Goal: Transaction & Acquisition: Purchase product/service

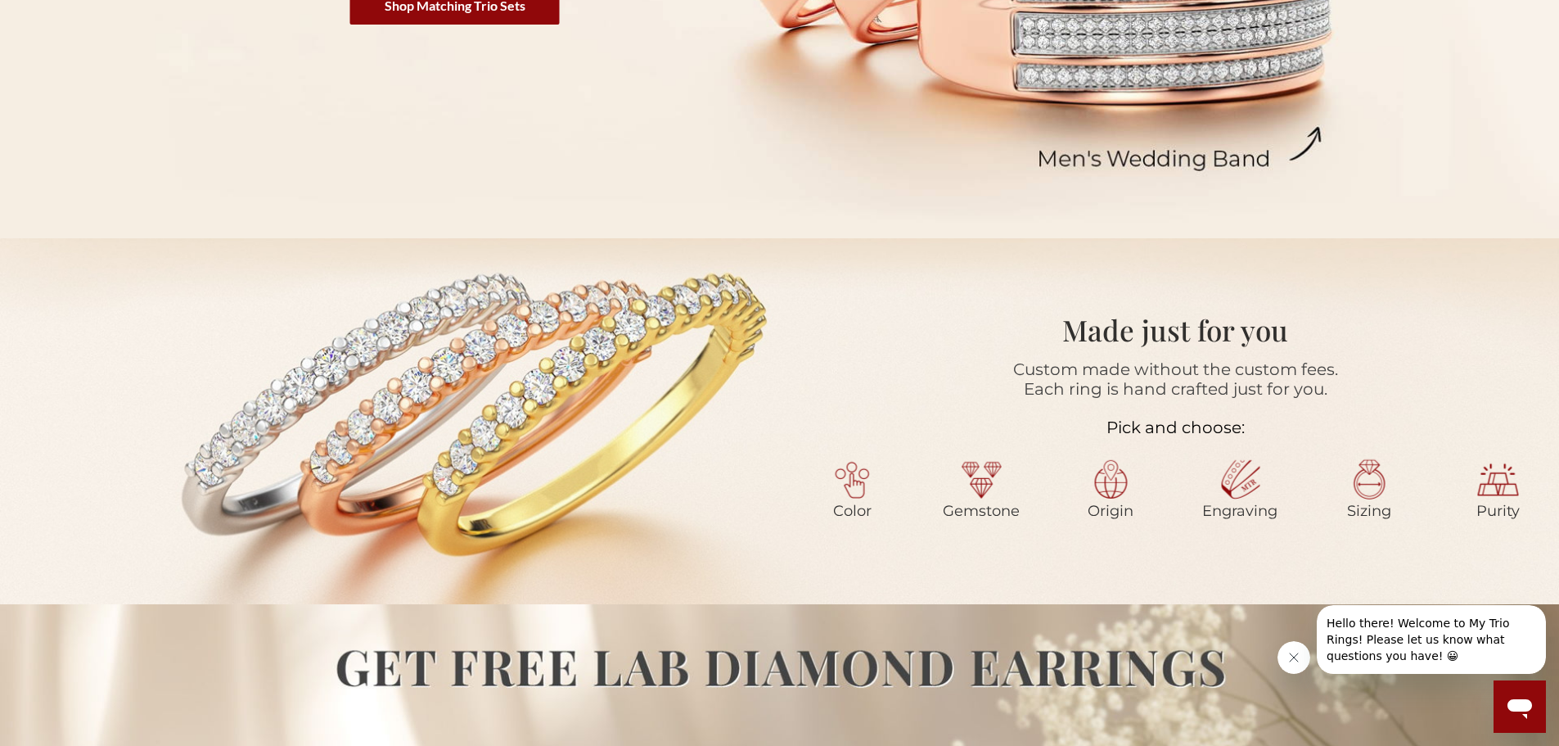
scroll to position [573, 0]
select select "US"
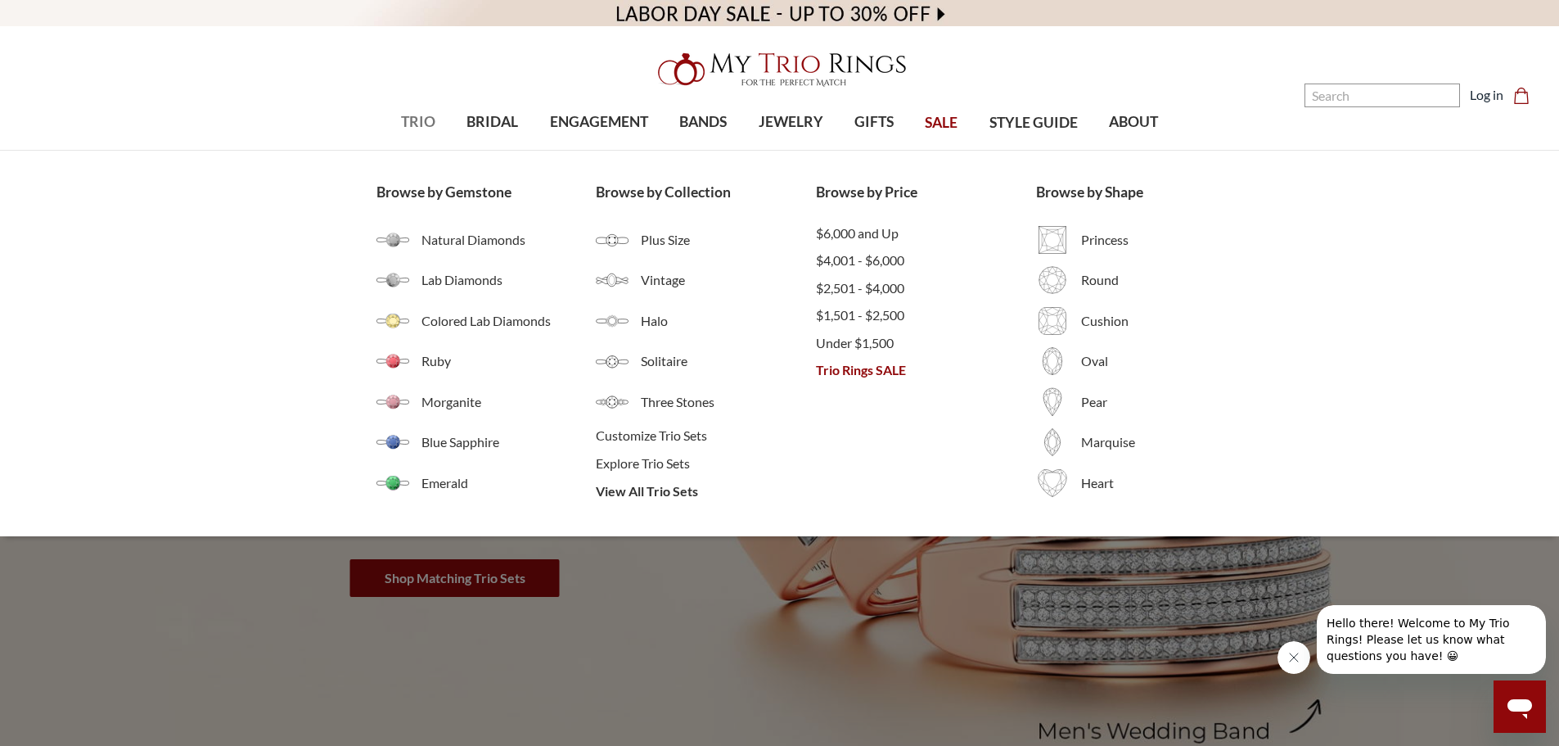
select select "US"
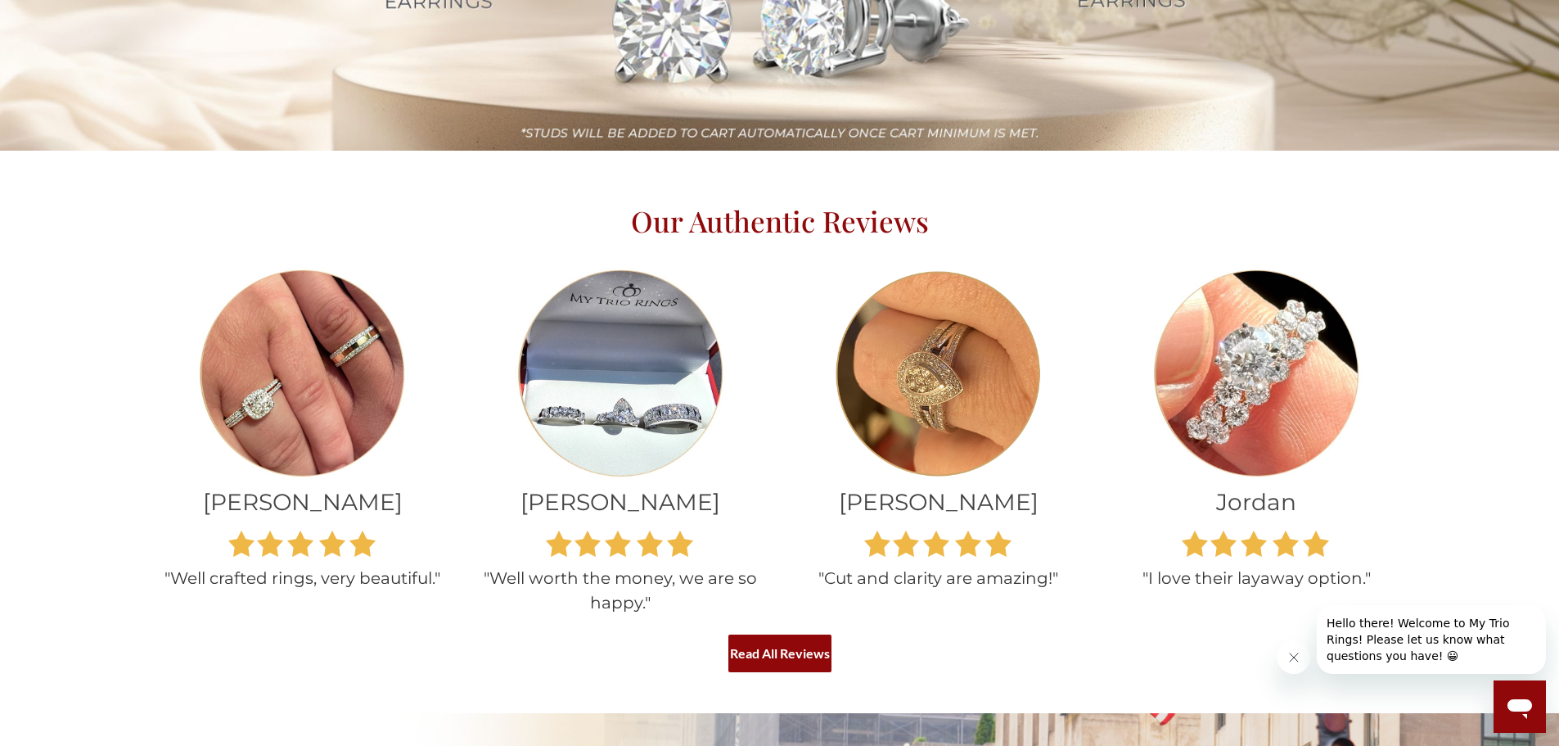
scroll to position [1392, 0]
select select "US"
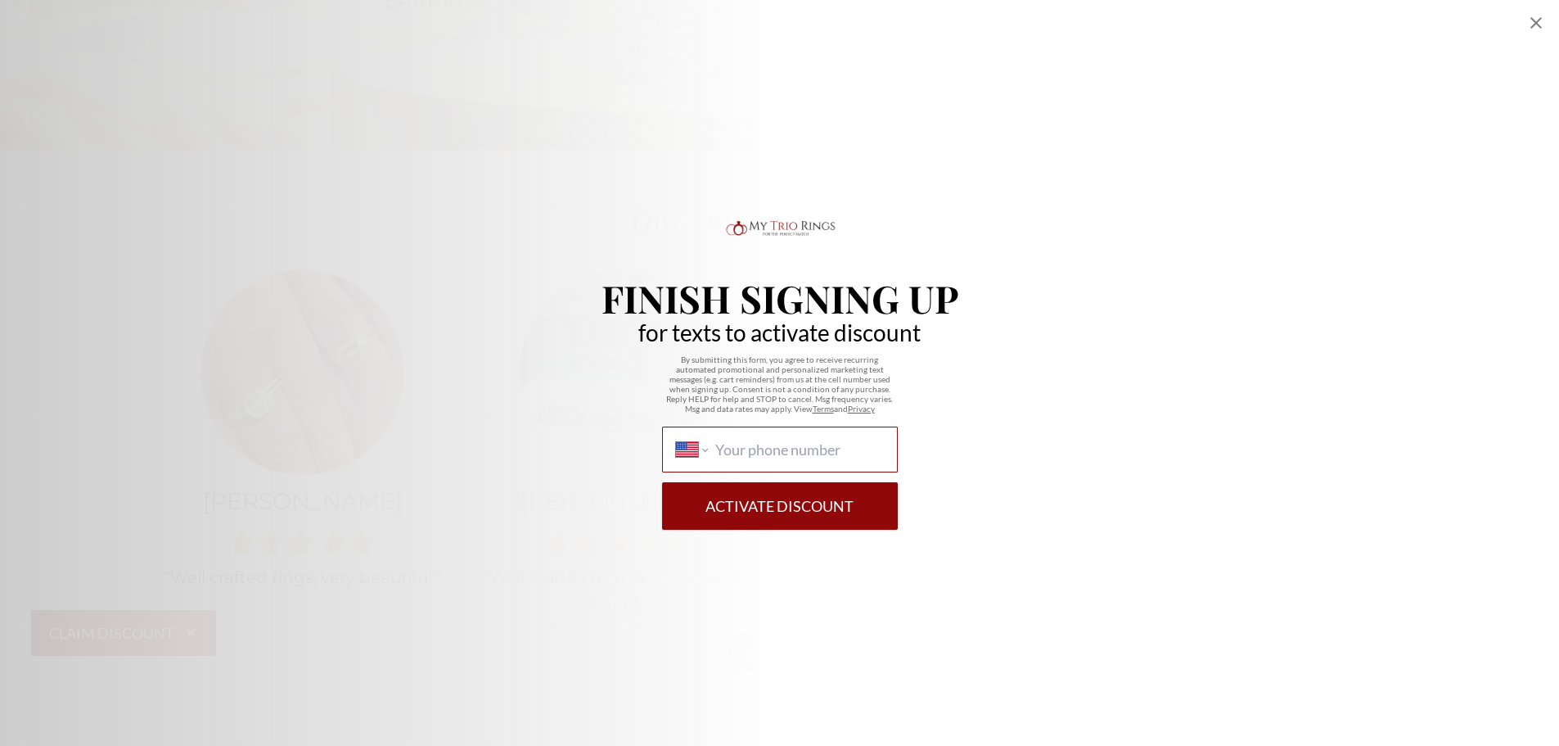
click at [748, 451] on input "International Afghanistan Åland Islands Albania Algeria American Samoa Andorra …" at bounding box center [799, 449] width 168 height 18
type input "(443) 278-0380"
click at [662, 482] on button "Activate Discount" at bounding box center [780, 505] width 236 height 47
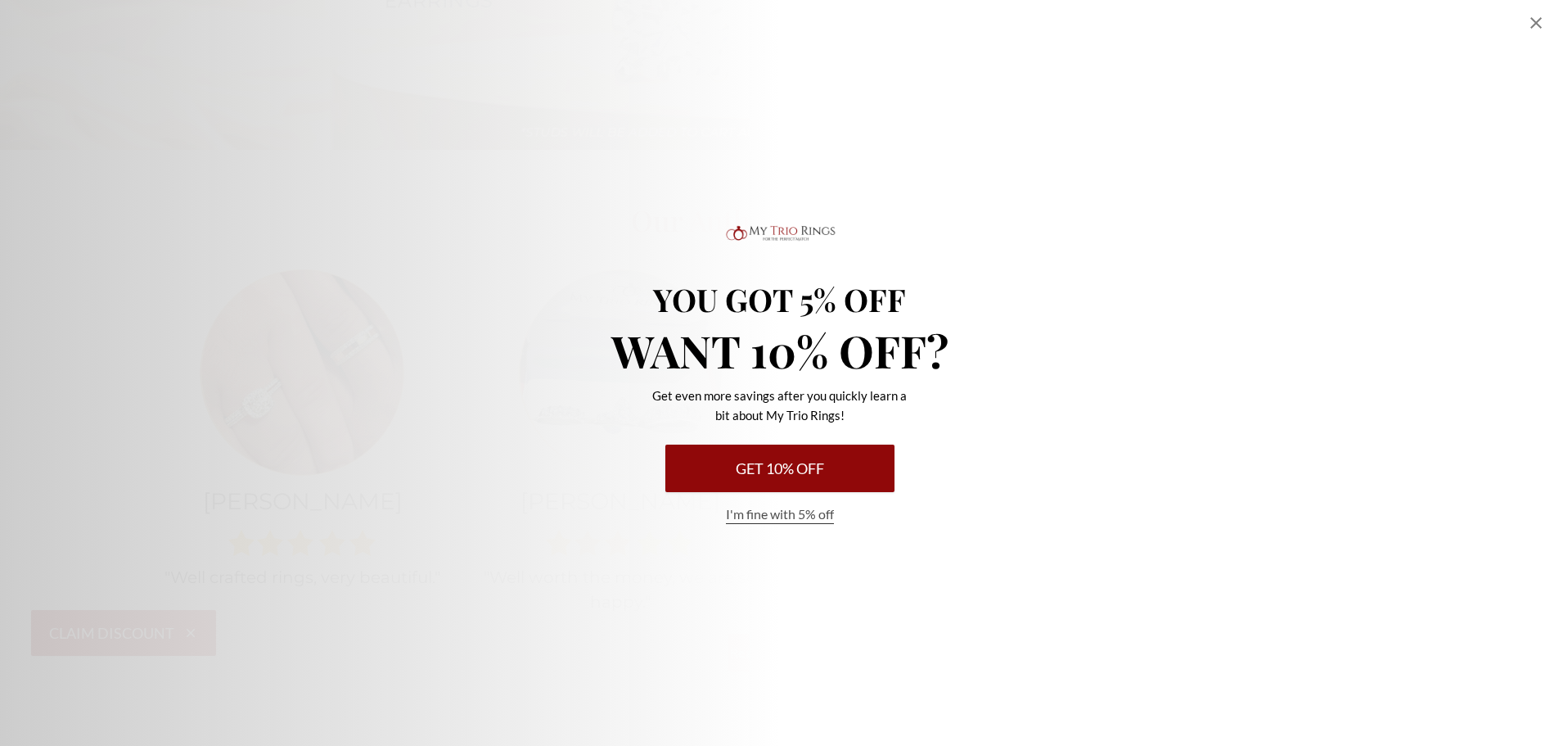
click at [766, 451] on button "Get 10% Off" at bounding box center [779, 467] width 229 height 47
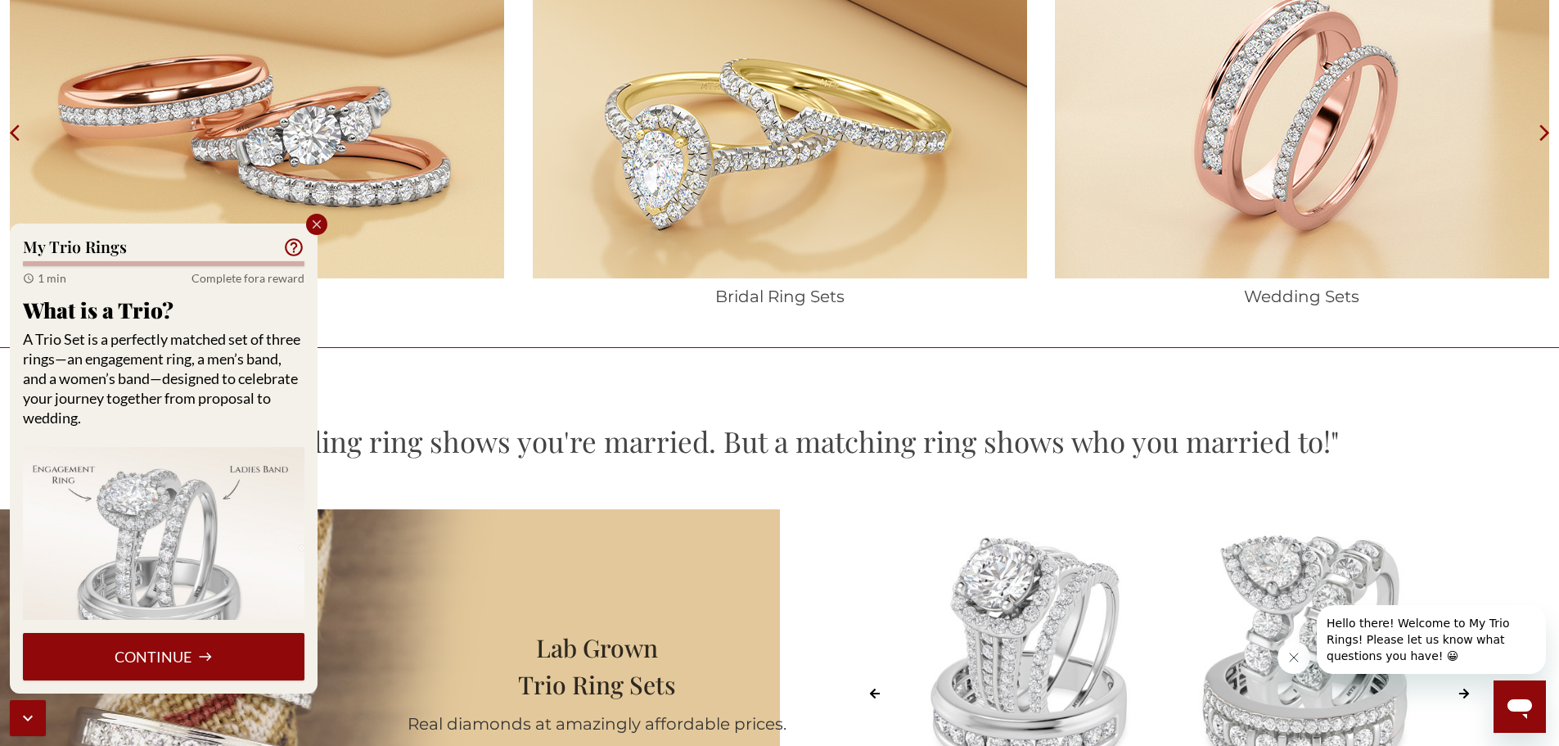
scroll to position [2947, 0]
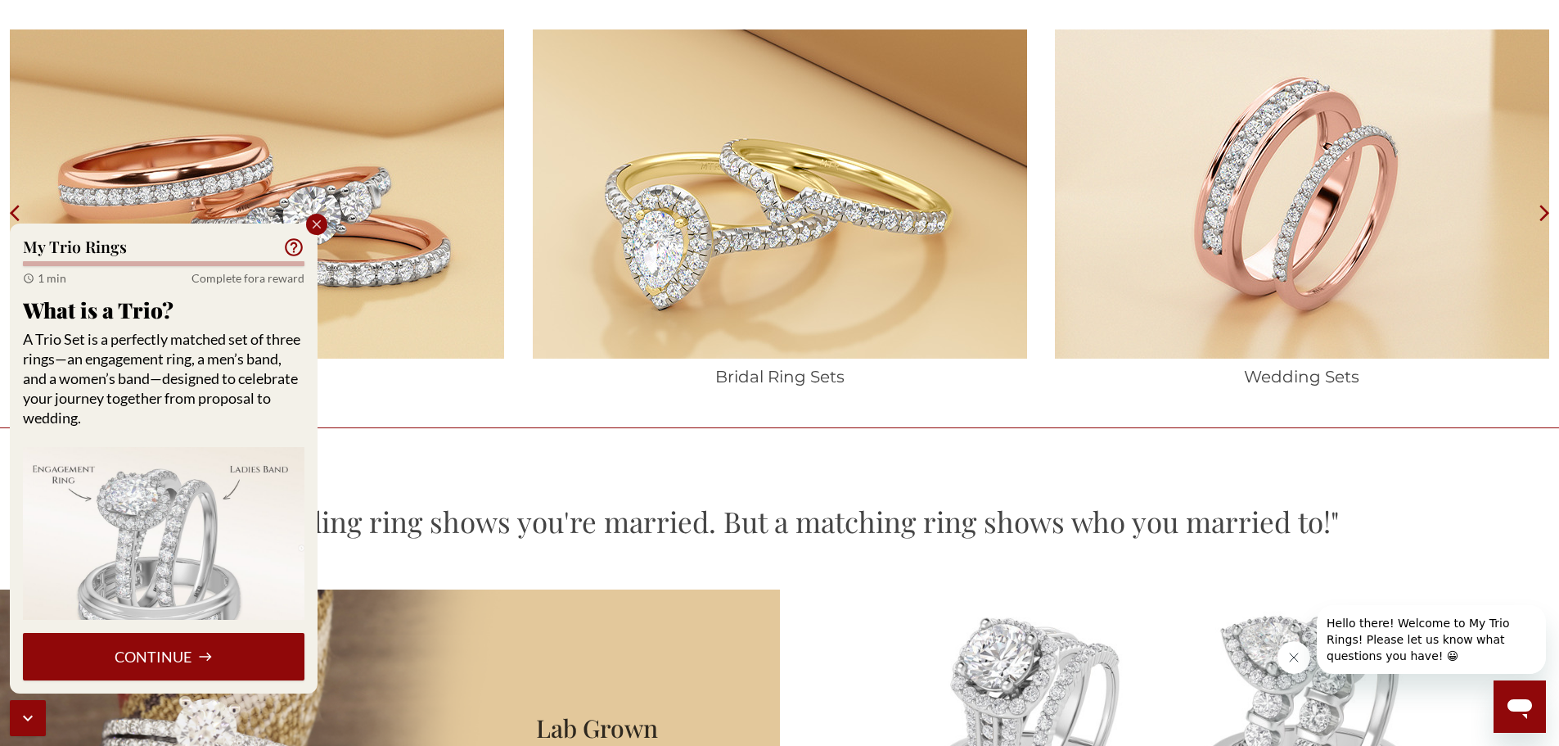
click at [317, 216] on div "Close popup" at bounding box center [316, 224] width 21 height 21
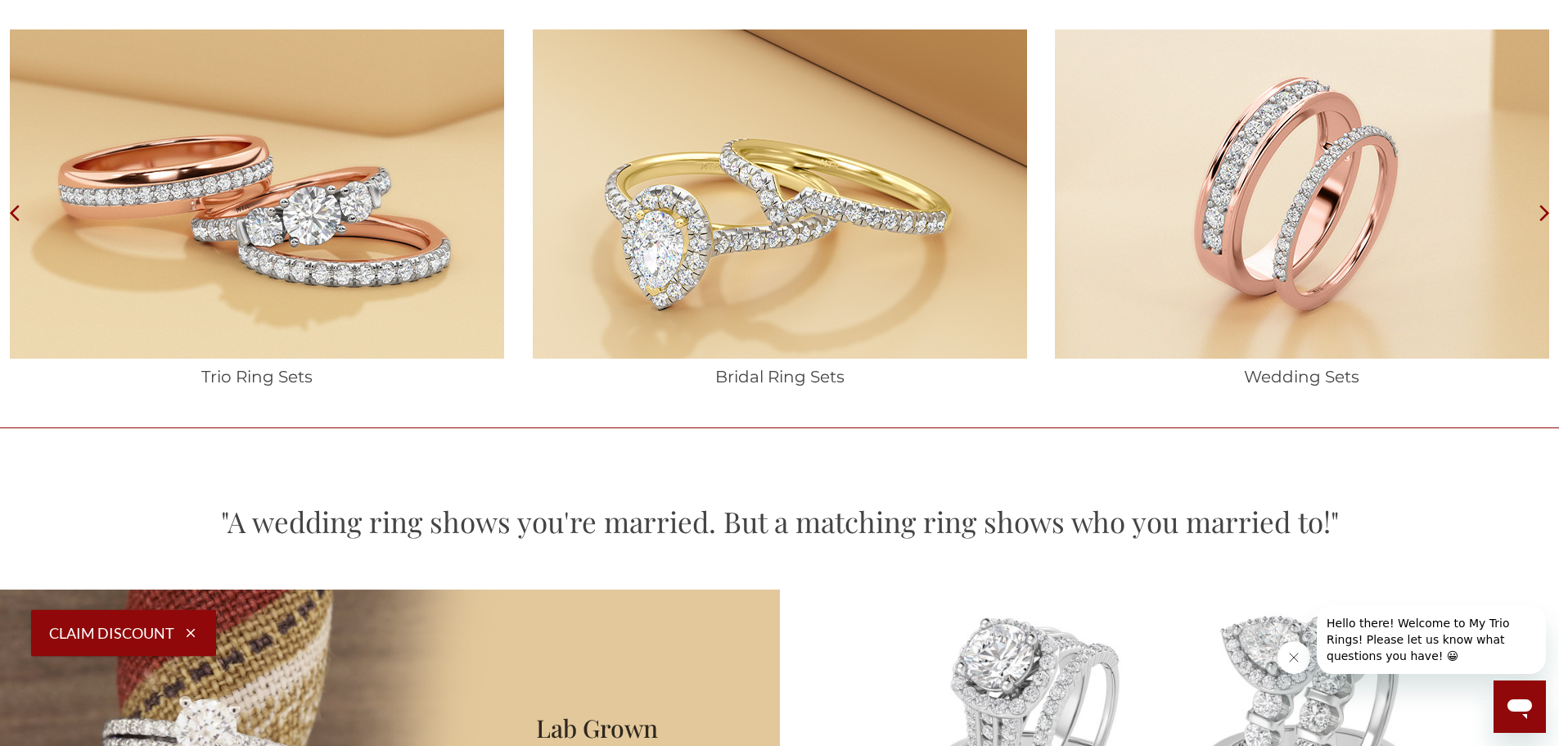
click at [257, 373] on h1 "Trio Ring Sets" at bounding box center [257, 377] width 514 height 20
click at [344, 252] on img at bounding box center [257, 193] width 494 height 329
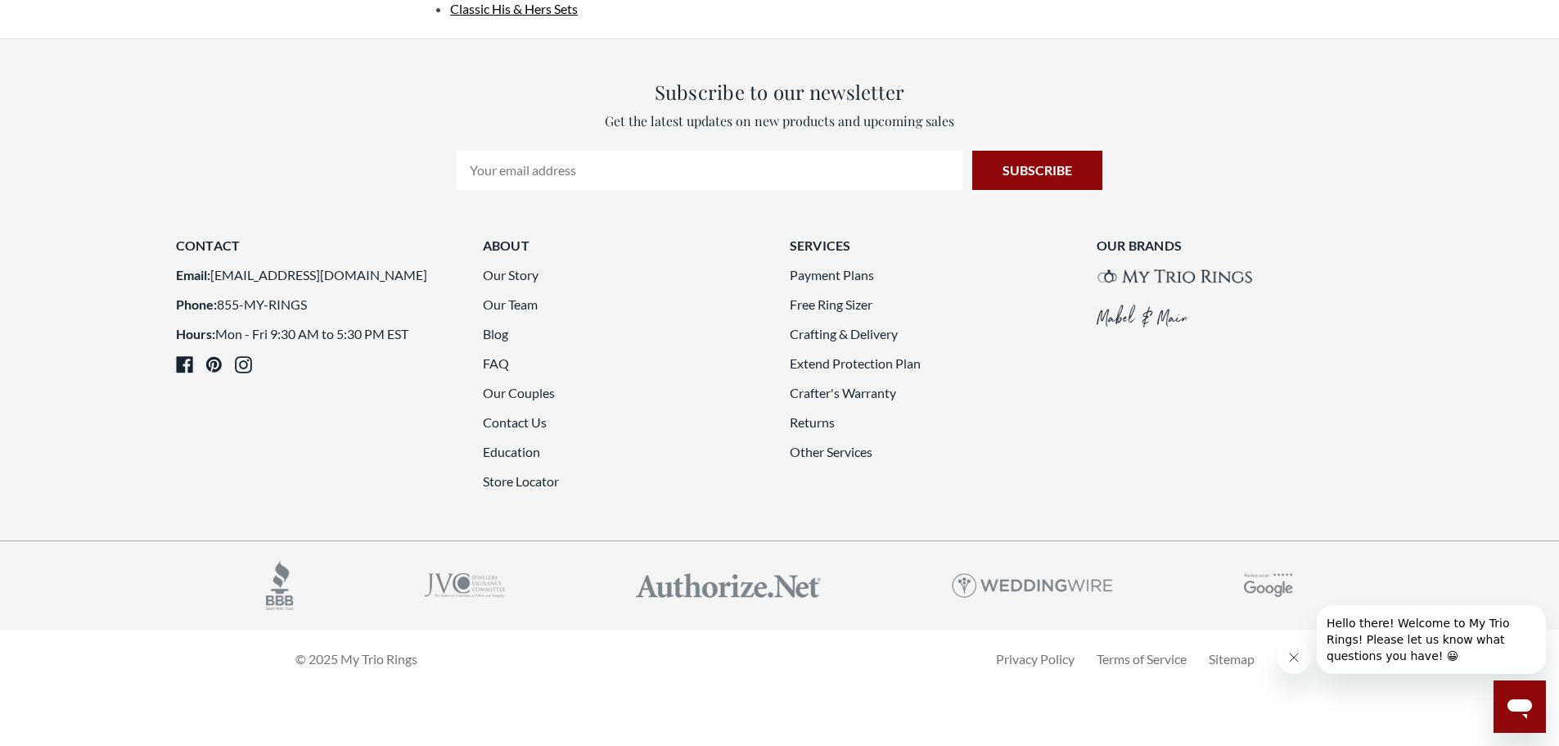
scroll to position [4584, 0]
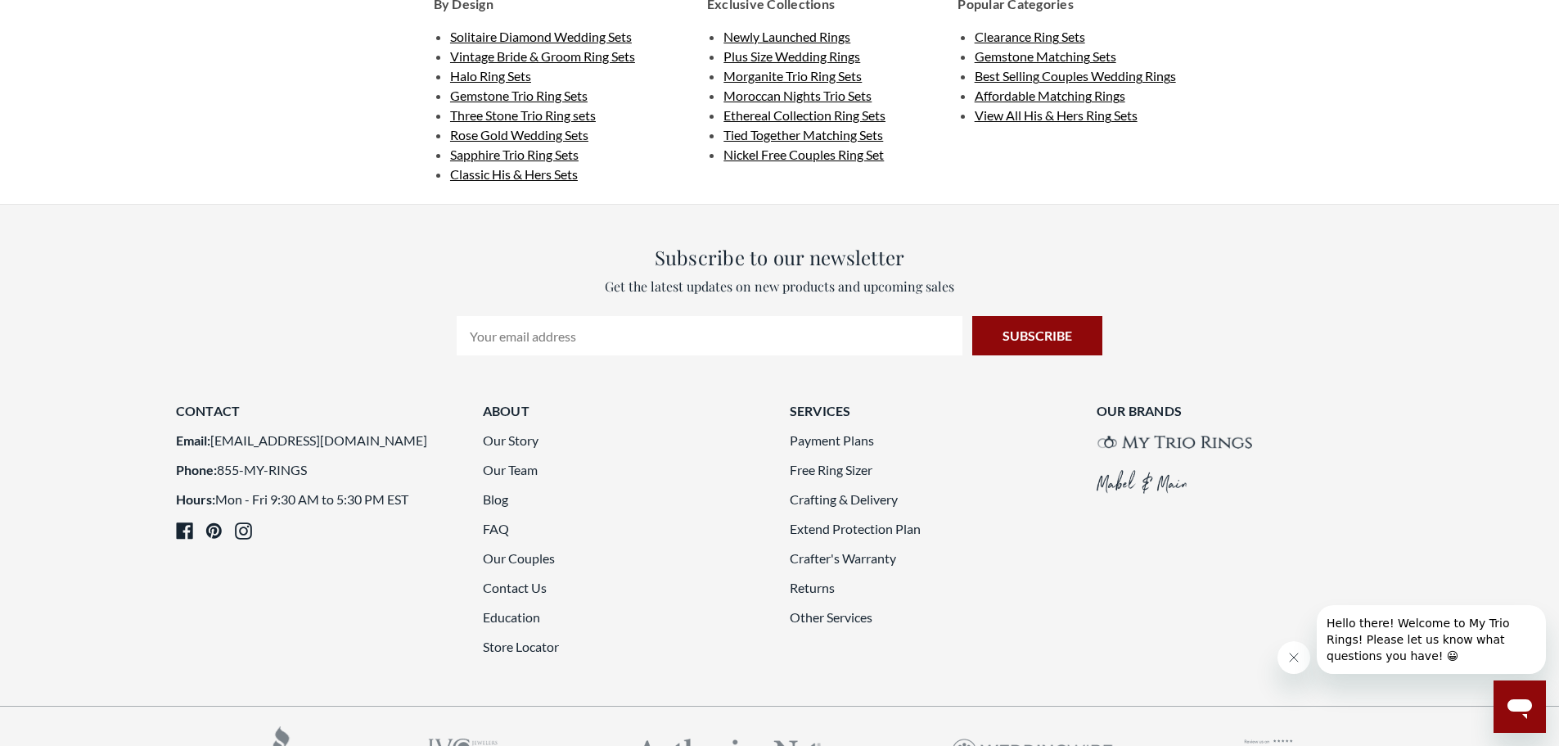
scroll to position [3295, 0]
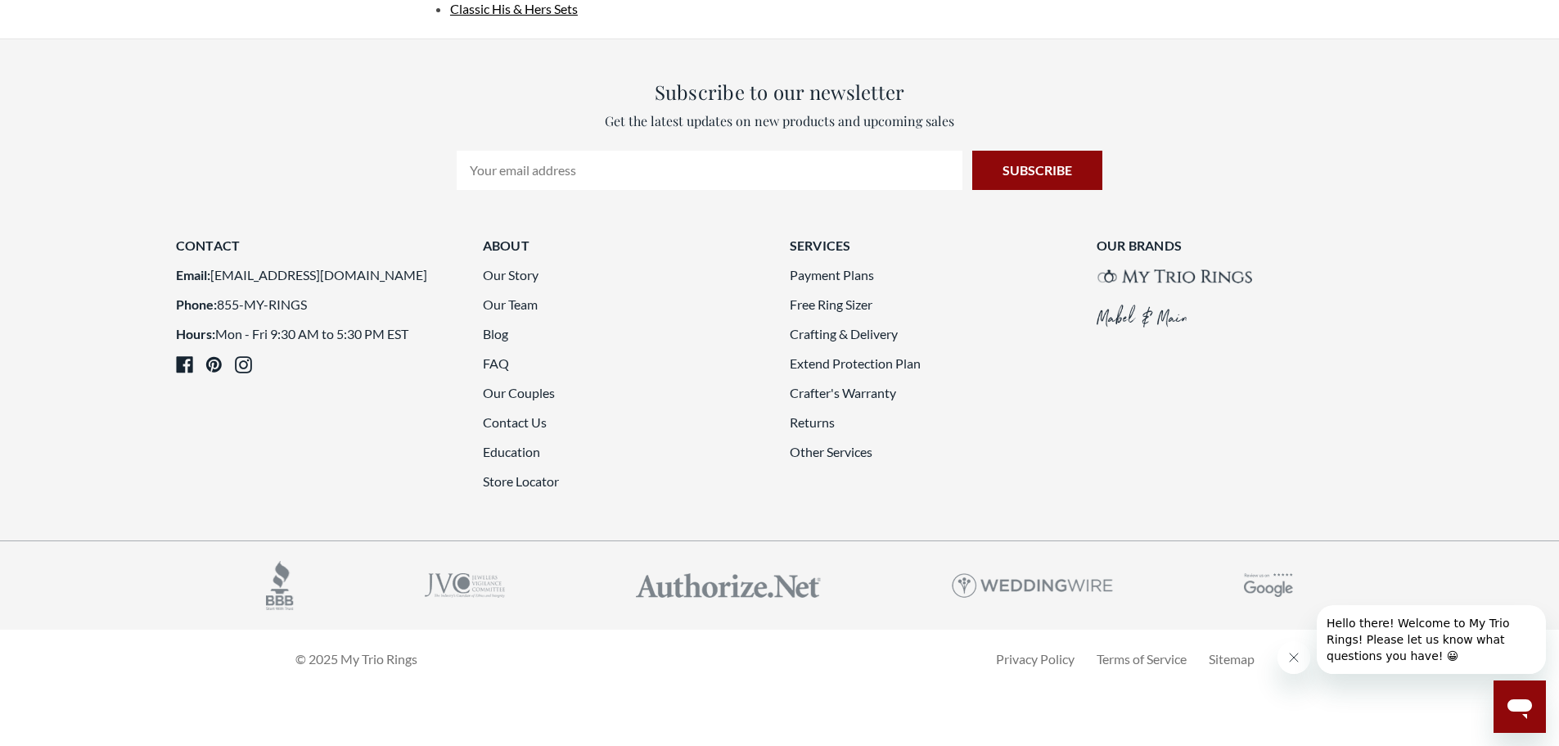
scroll to position [4441, 0]
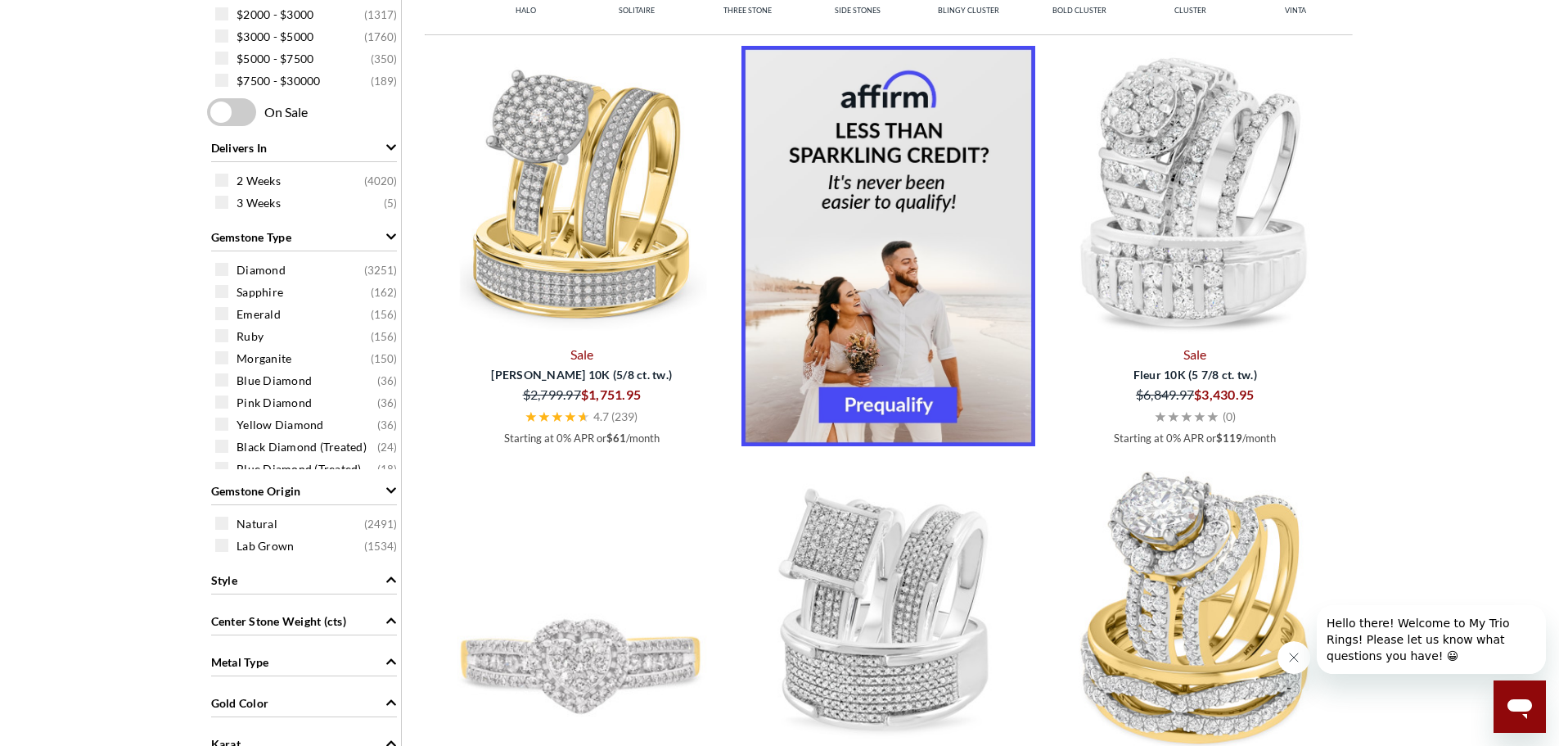
scroll to position [839, 0]
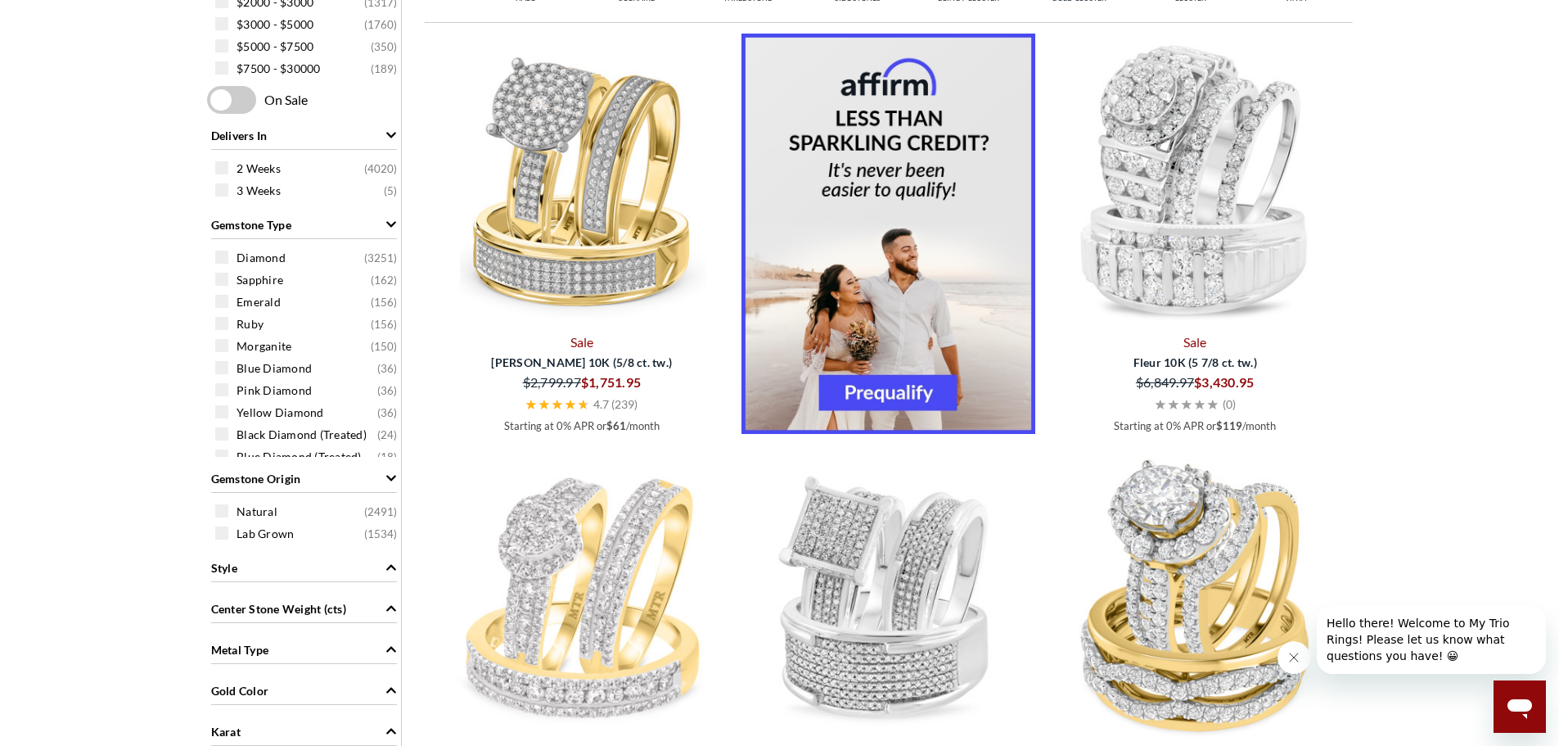
click at [611, 332] on link "Sale" at bounding box center [582, 342] width 294 height 20
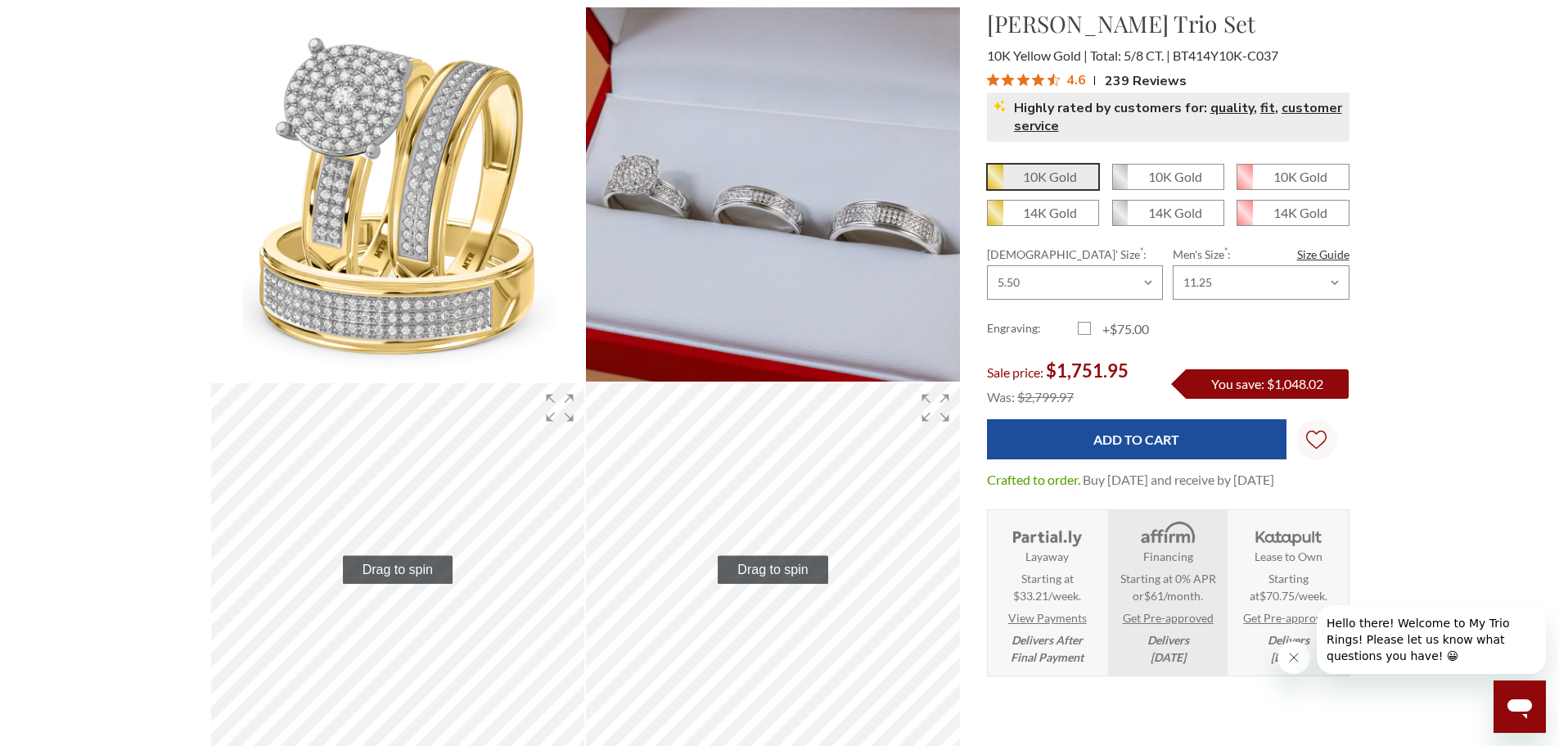
click at [1159, 602] on span "Starting at 0% APR or $61 /month. Check your purchasing power" at bounding box center [1167, 587] width 109 height 34
click at [1164, 626] on link "Get Pre-approved" at bounding box center [1168, 617] width 91 height 17
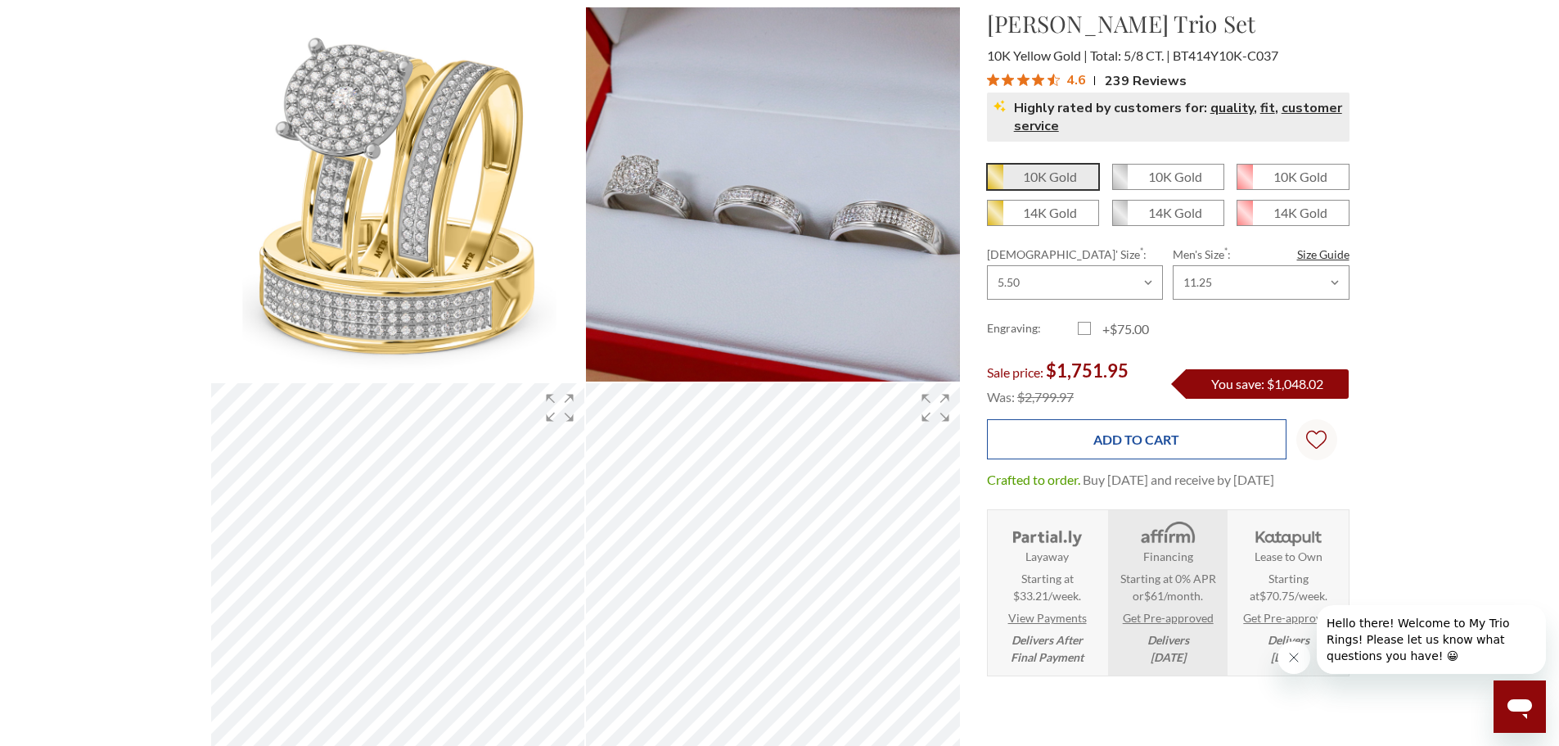
click at [1114, 443] on input "Add to Cart" at bounding box center [1137, 439] width 300 height 40
type input "Add to Cart"
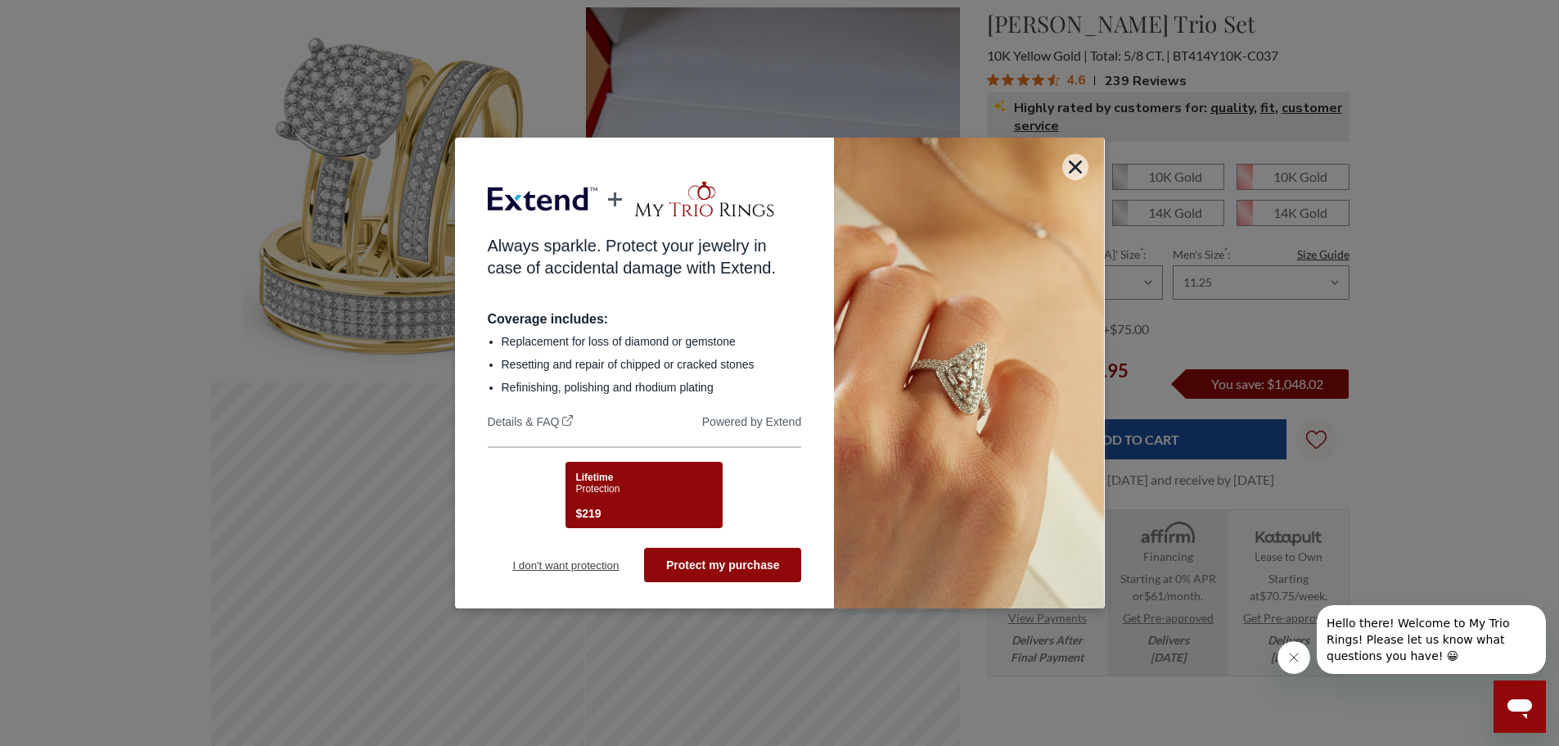
click at [607, 566] on button "I don't want protection" at bounding box center [566, 565] width 157 height 34
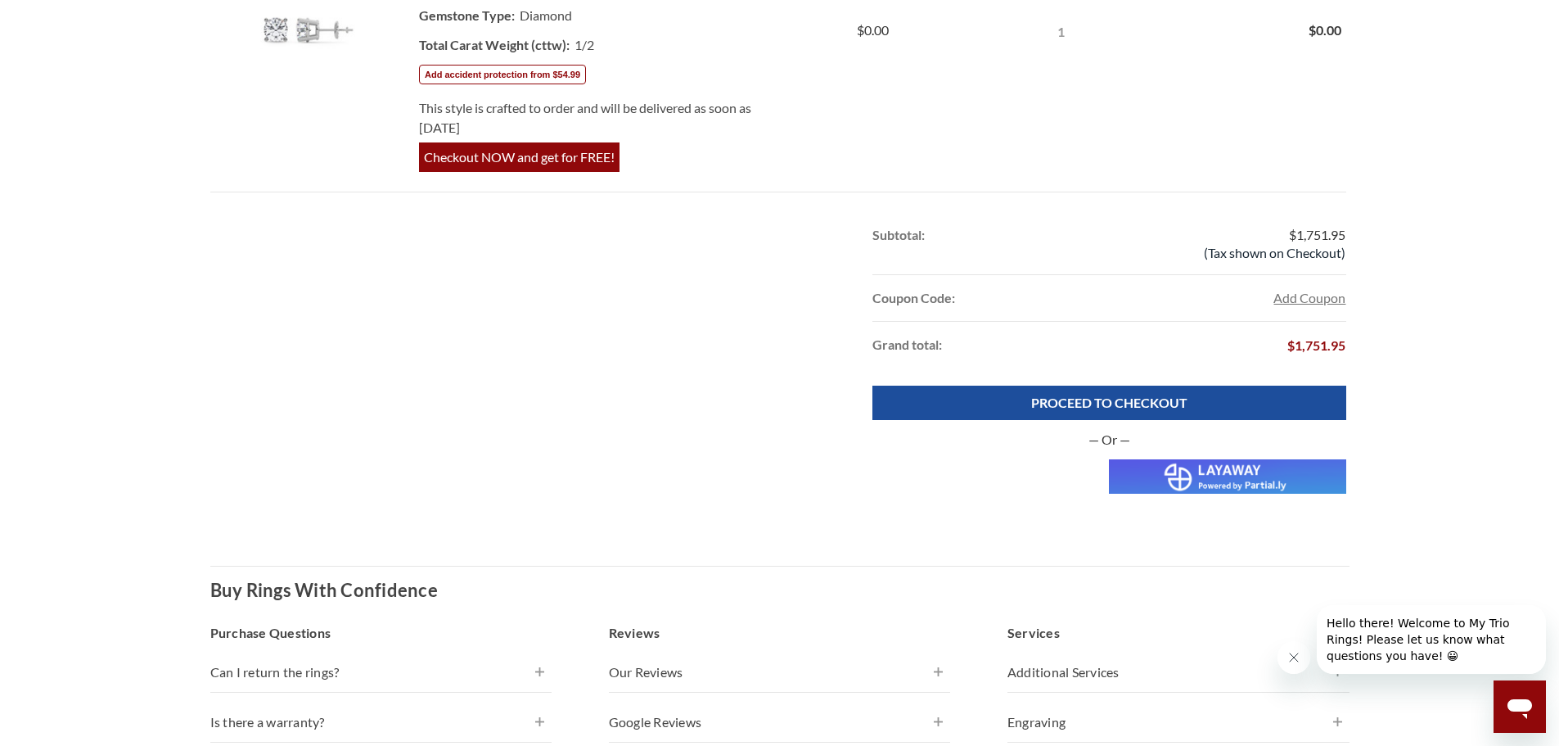
scroll to position [982, 0]
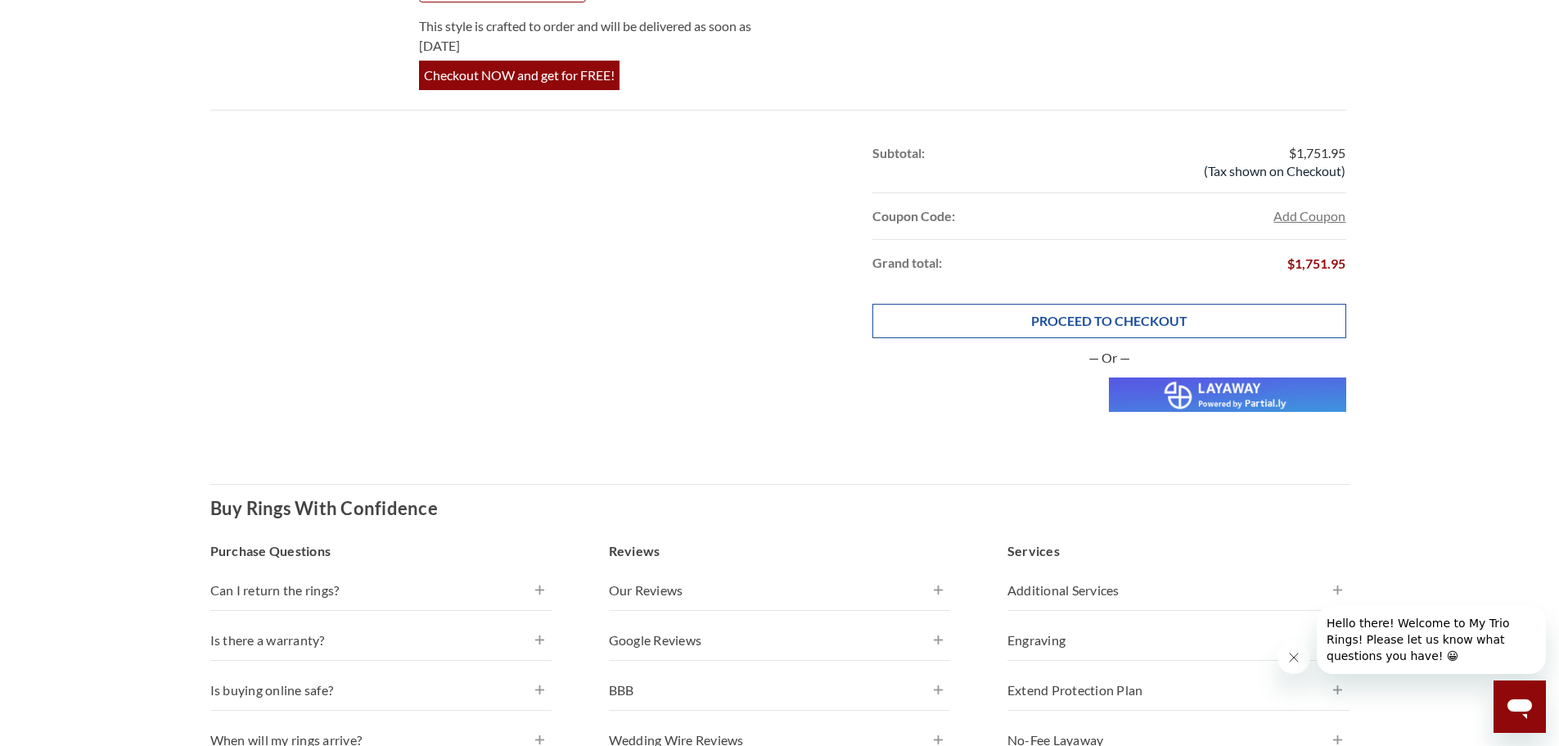
click at [1031, 316] on link "PROCEED TO CHECKOUT" at bounding box center [1109, 321] width 473 height 34
